Goal: Task Accomplishment & Management: Manage account settings

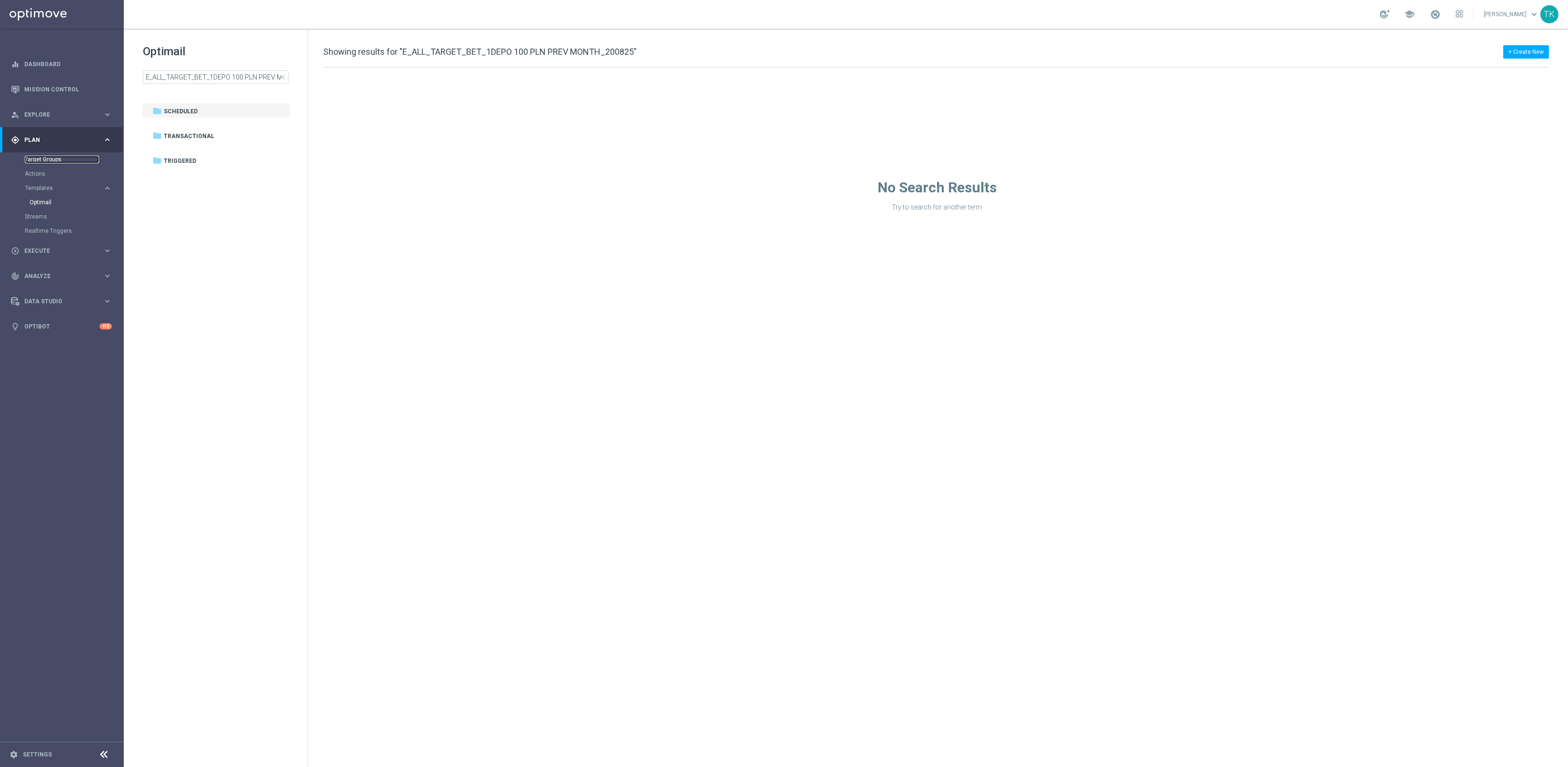
click at [44, 160] on link "Target Groups" at bounding box center [62, 159] width 75 height 7
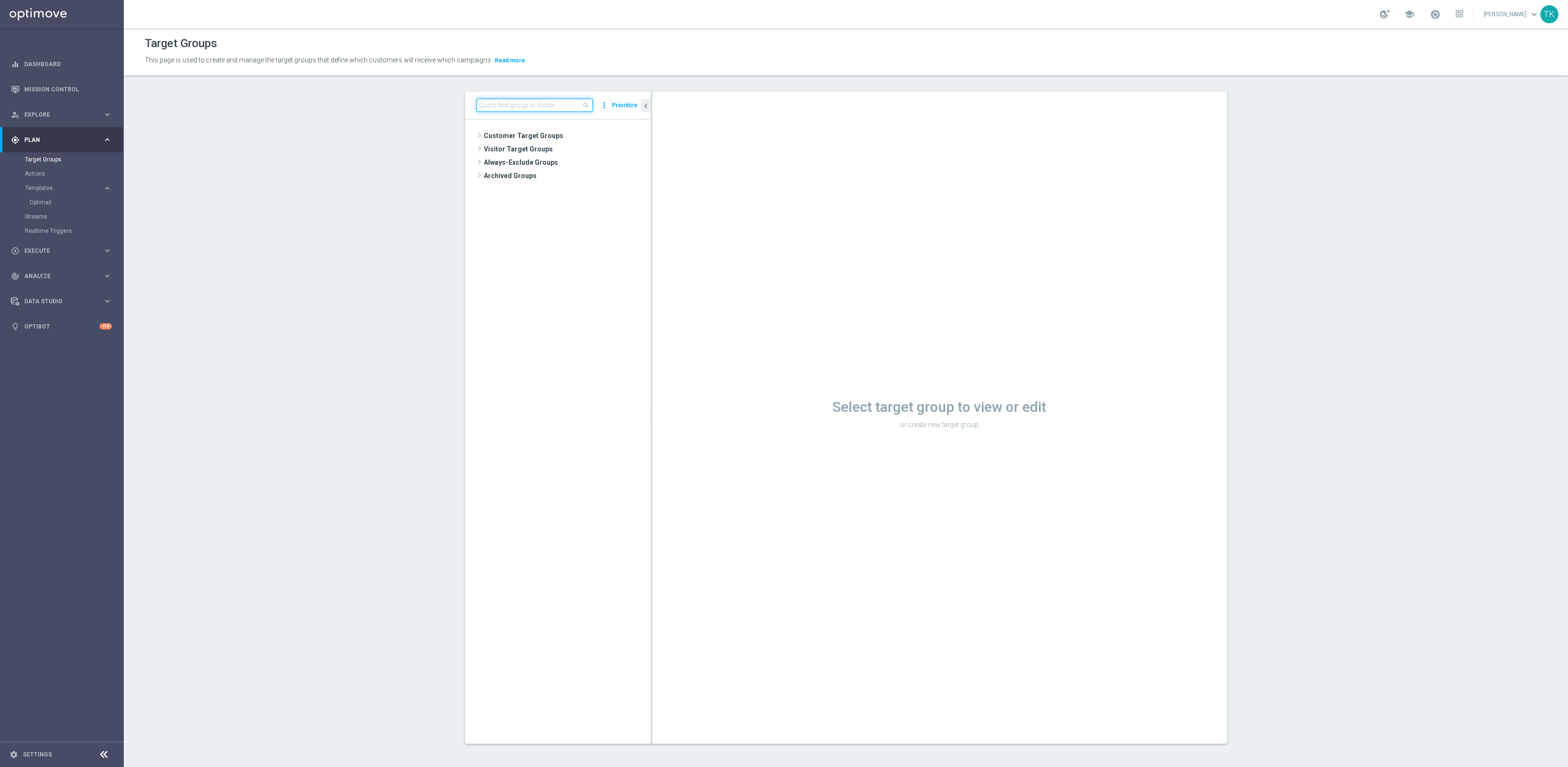
click at [494, 106] on input at bounding box center [534, 105] width 116 height 13
paste input "E_ALL_TARGET_BET_1DEPO 100 PLN PREV MONTH_200825"
click at [489, 106] on input "E_ALL_TARGET_BET_1DEPO 100 PLN PREV MONTH_200825" at bounding box center [534, 105] width 116 height 13
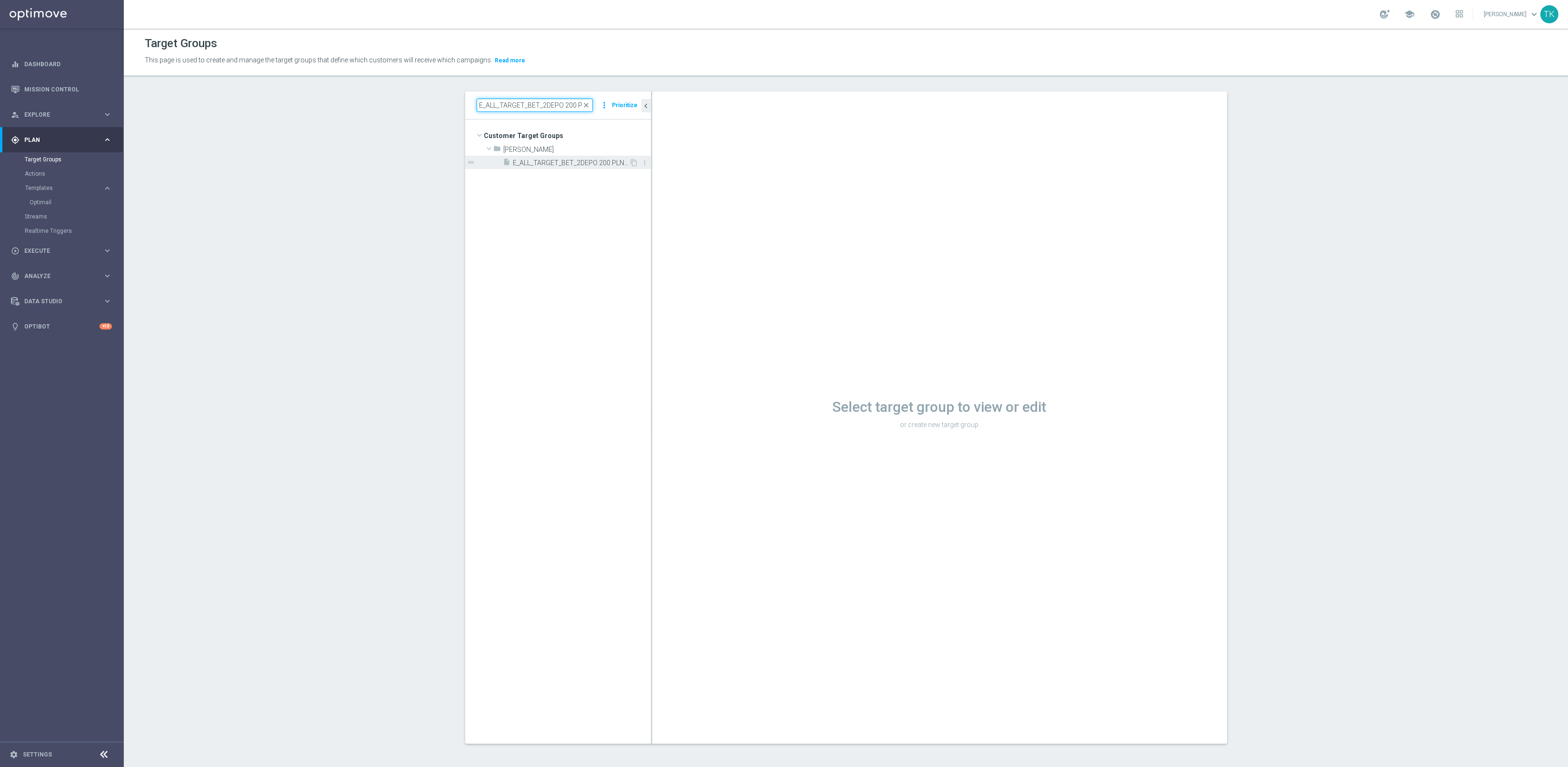
type input "E_ALL_TARGET_BET_2DEPO 200 PLN PREV MONTH_200825"
click at [537, 165] on span "E_ALL_TARGET_BET_2DEPO 200 PLN PREV MONTH_200825" at bounding box center [571, 162] width 116 height 8
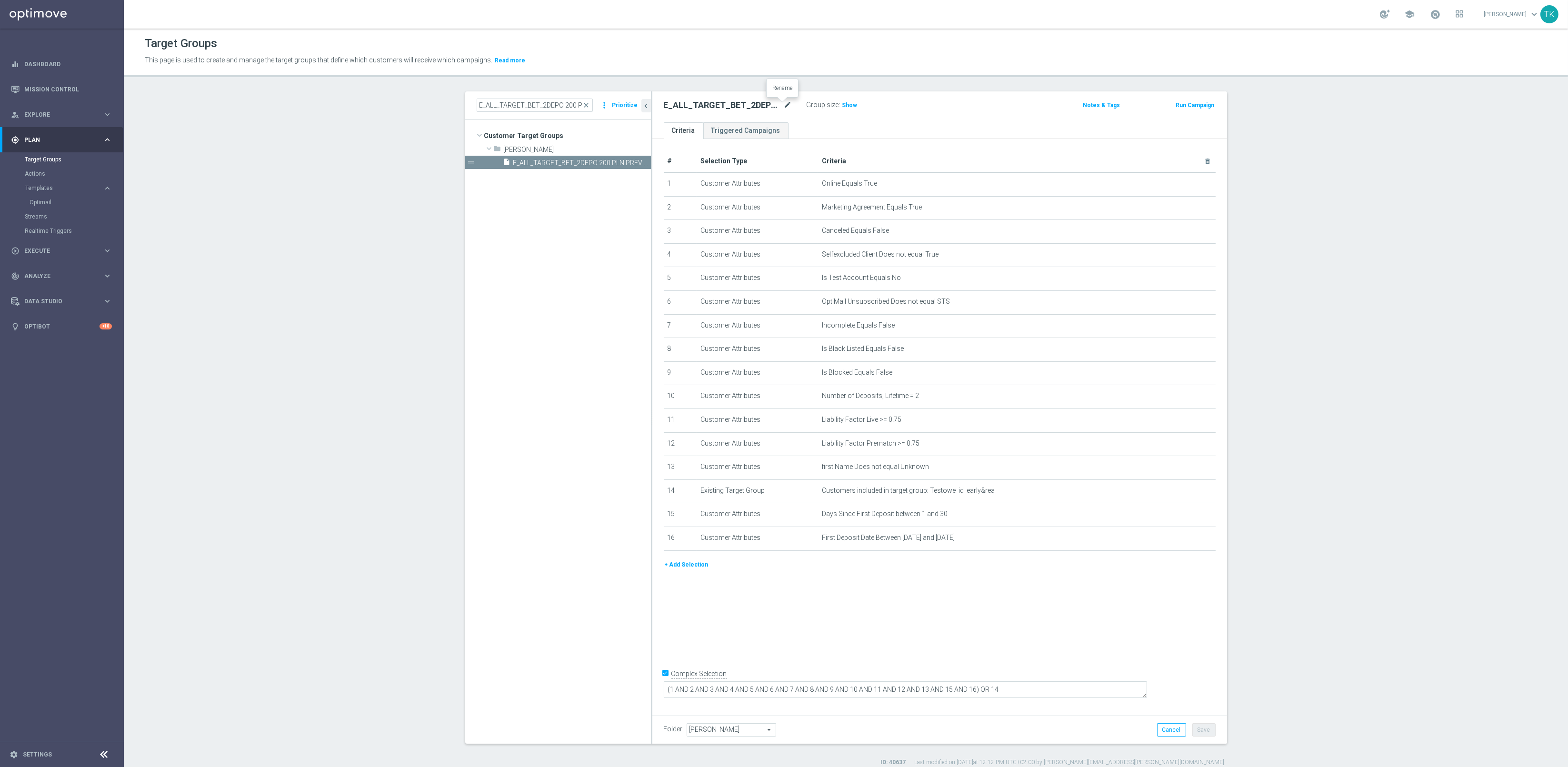
click at [783, 106] on icon "mode_edit" at bounding box center [788, 105] width 9 height 11
